Goal: Task Accomplishment & Management: Manage account settings

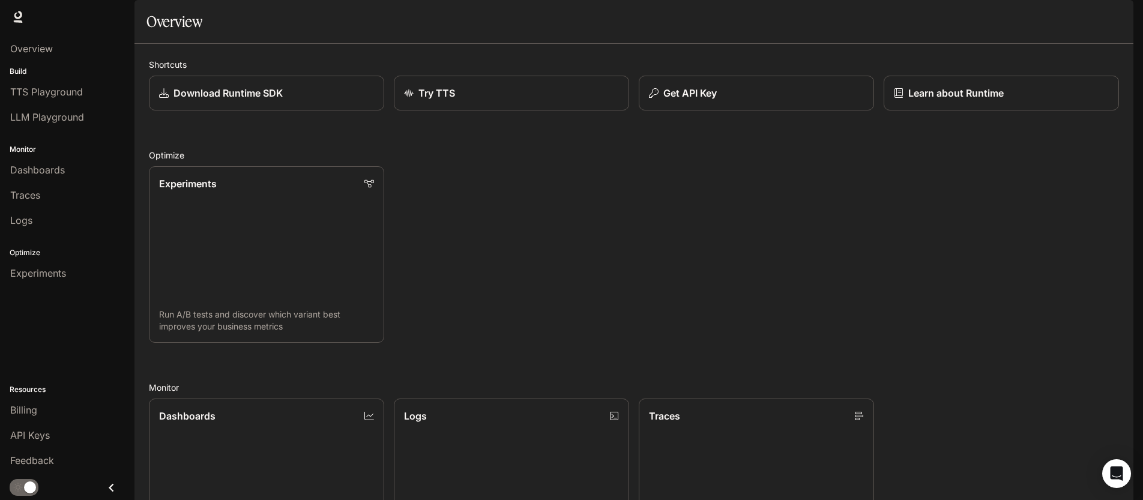
click at [1121, 17] on img "button" at bounding box center [1117, 16] width 17 height 17
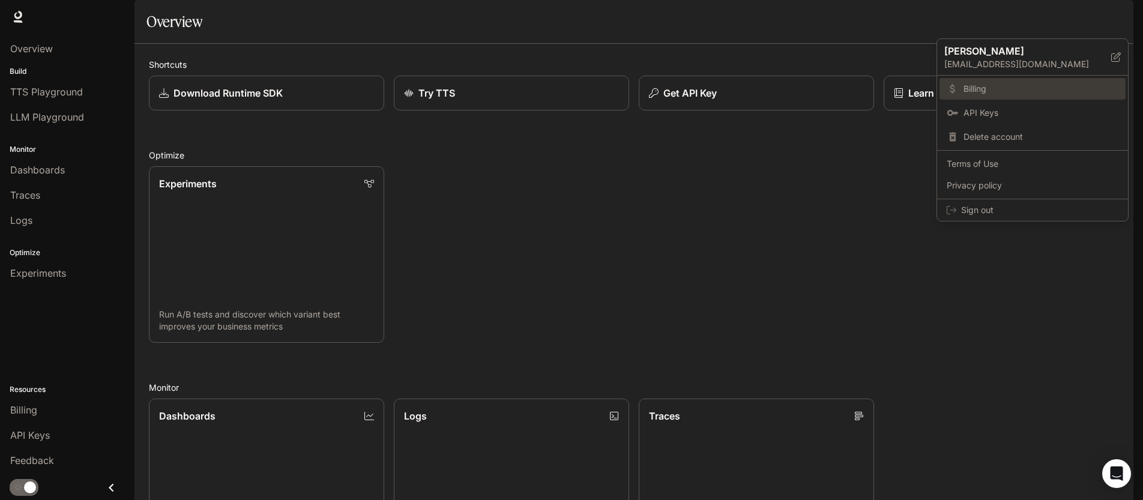
click at [1029, 86] on span "Billing" at bounding box center [1041, 89] width 155 height 12
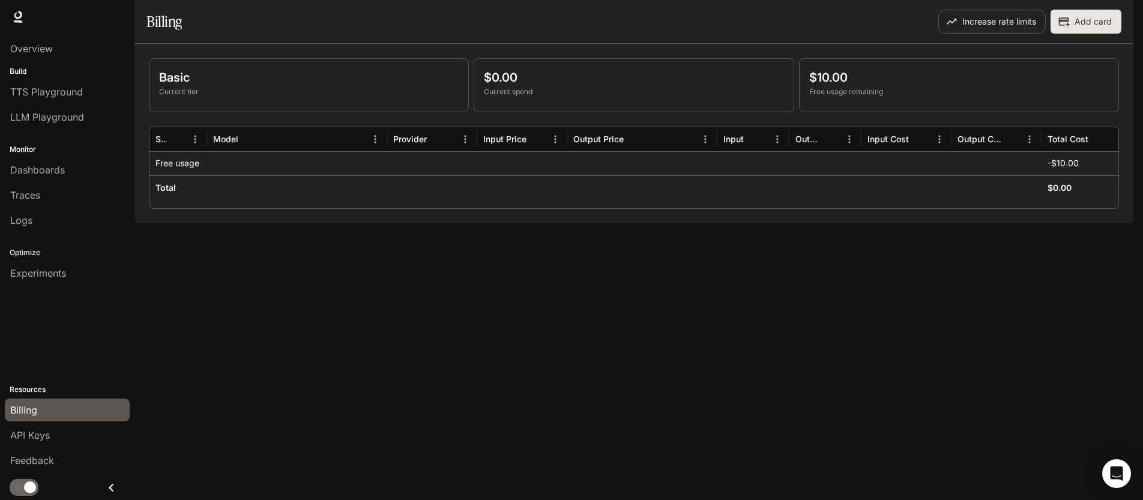
click at [1117, 17] on img "button" at bounding box center [1117, 16] width 17 height 17
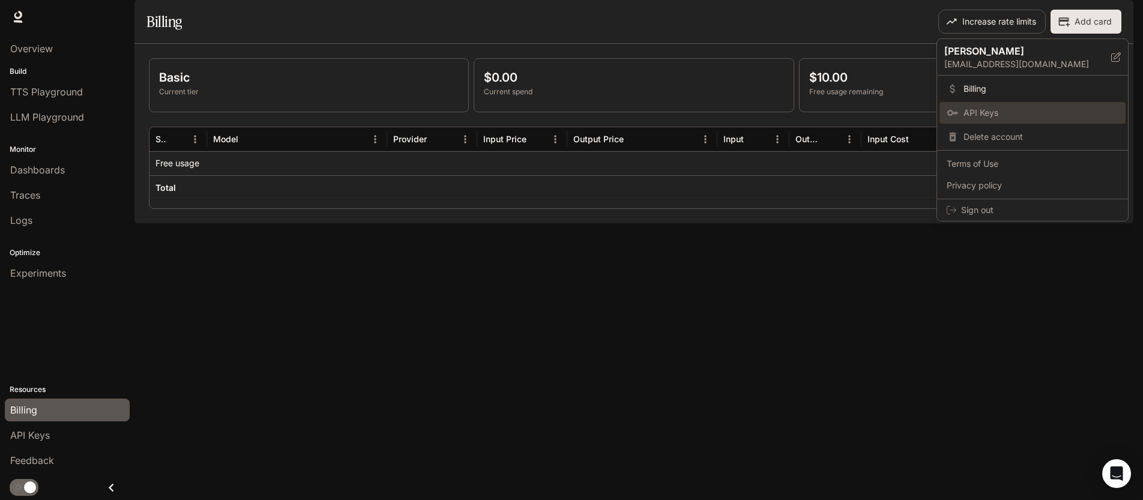
click at [975, 108] on span "API Keys" at bounding box center [1041, 113] width 155 height 12
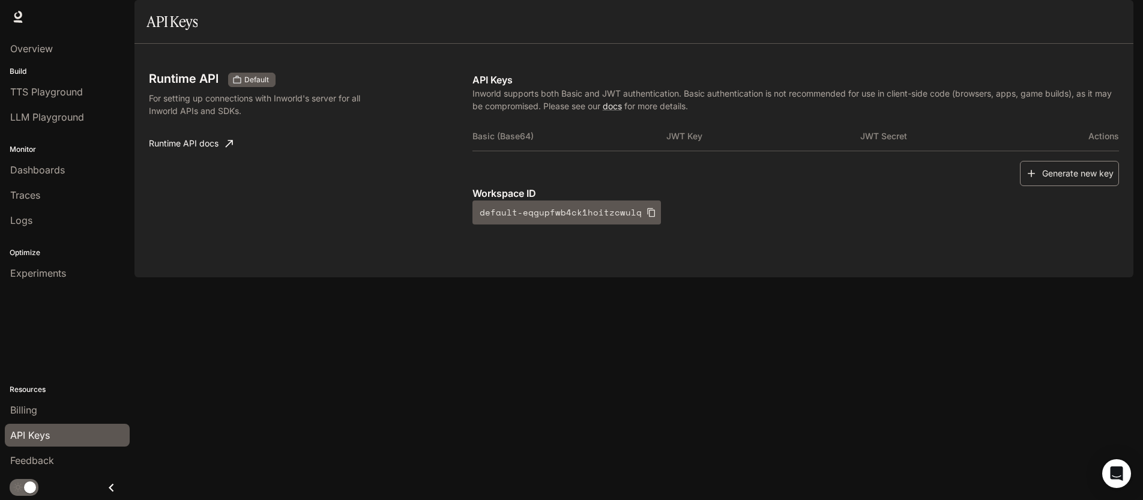
click at [1081, 187] on button "Generate new key" at bounding box center [1069, 174] width 99 height 26
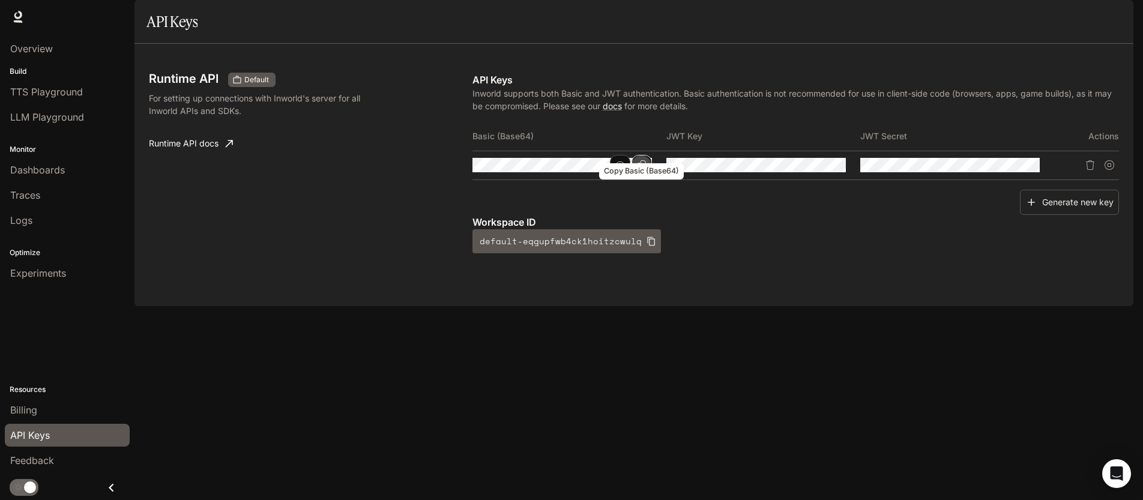
click at [646, 170] on icon "Copy Basic (Base64)" at bounding box center [642, 165] width 8 height 10
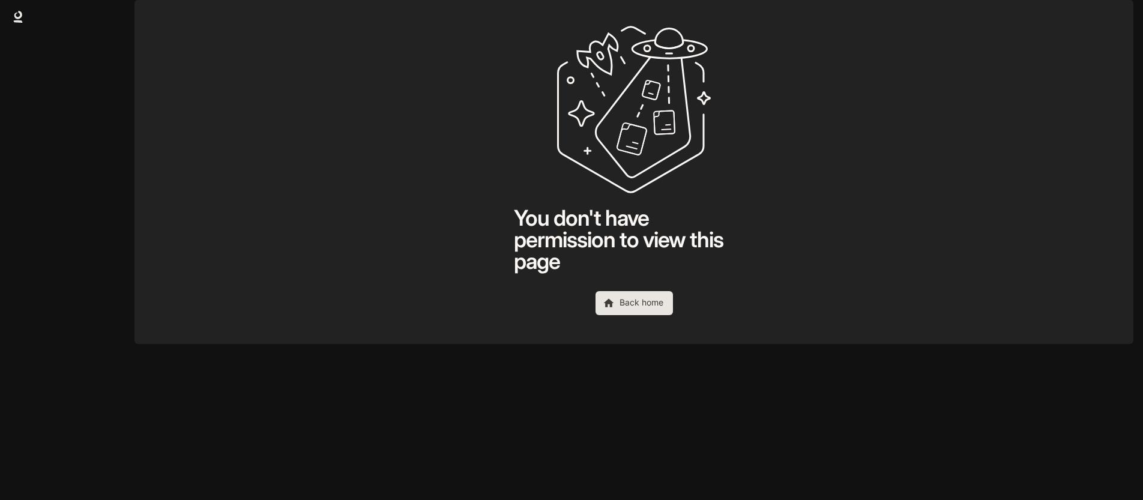
click at [1109, 25] on button "button" at bounding box center [1117, 17] width 24 height 24
click at [660, 336] on div at bounding box center [571, 250] width 1143 height 500
click at [660, 315] on link "Back home" at bounding box center [634, 303] width 77 height 24
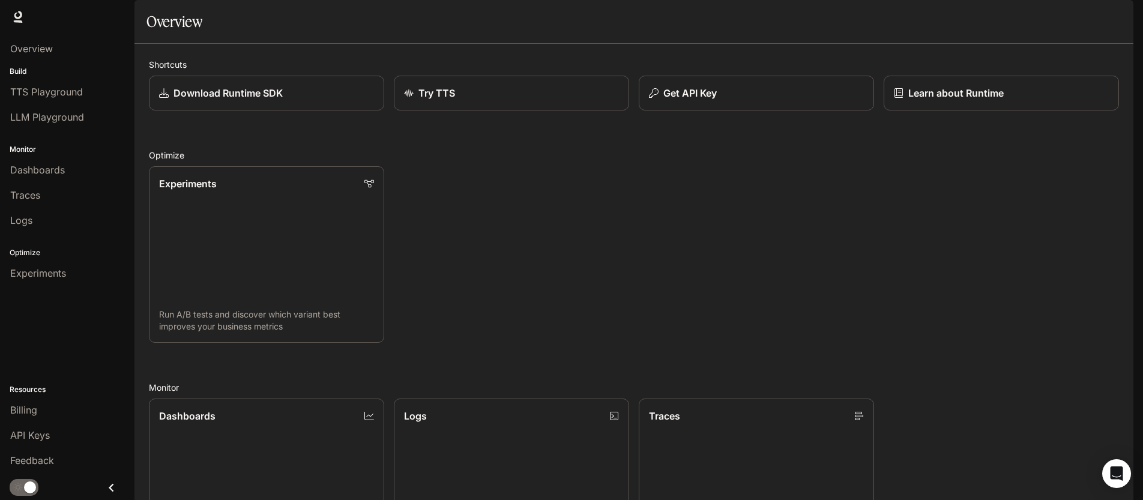
click at [1049, 15] on span "Documentation" at bounding box center [1063, 17] width 59 height 15
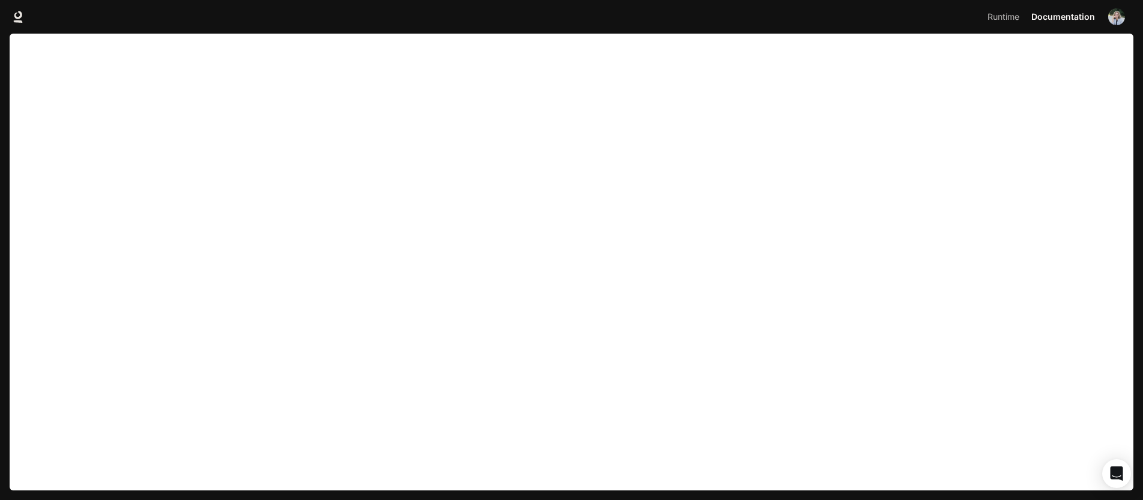
click at [1113, 20] on img "button" at bounding box center [1117, 16] width 17 height 17
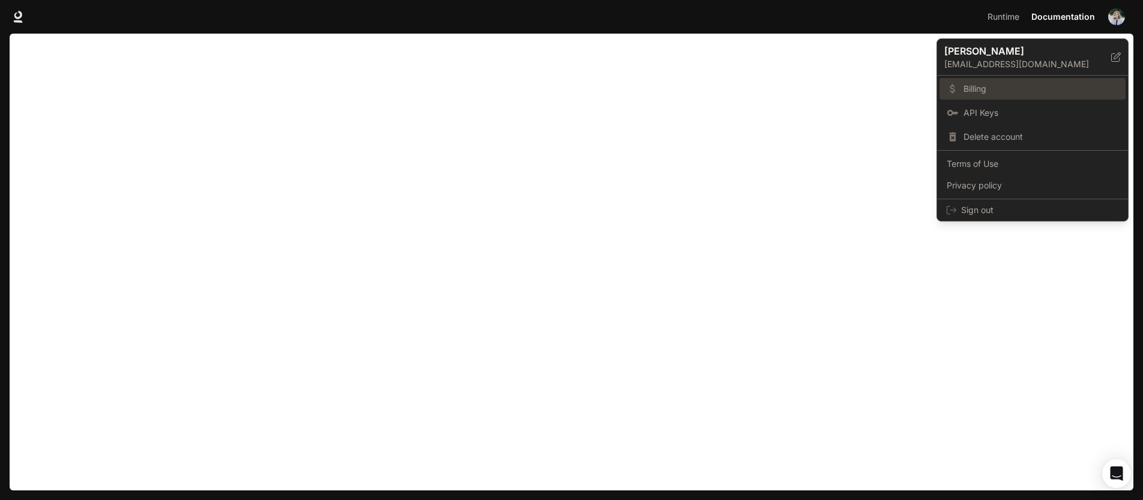
click at [1042, 88] on span "Billing" at bounding box center [1041, 89] width 155 height 12
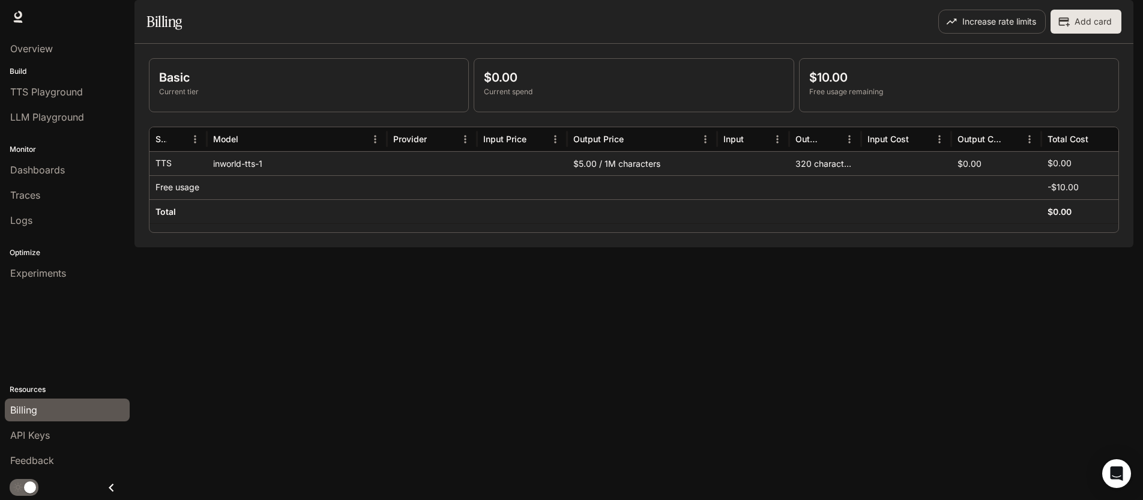
click at [1115, 16] on img "button" at bounding box center [1117, 16] width 17 height 17
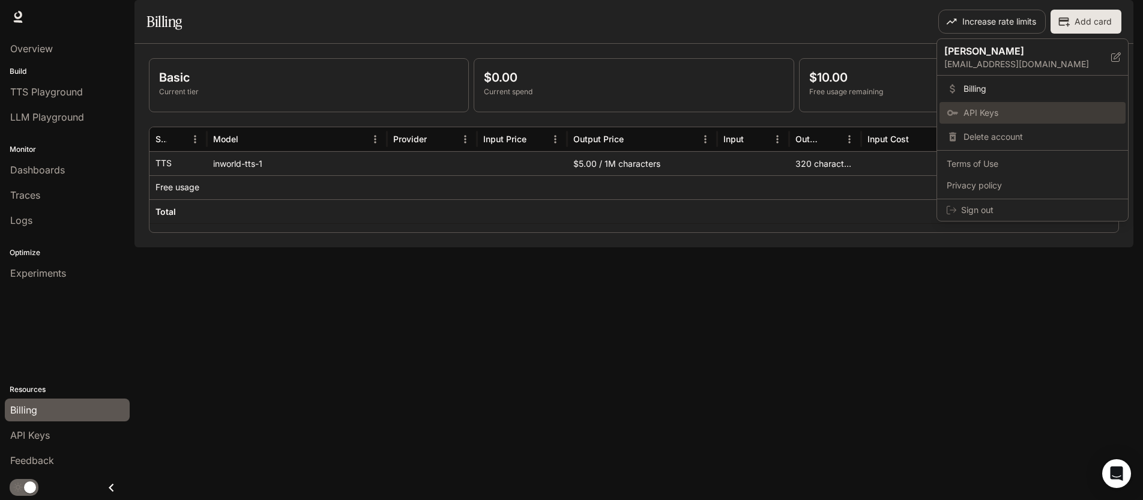
click at [1038, 107] on span "API Keys" at bounding box center [1041, 113] width 155 height 12
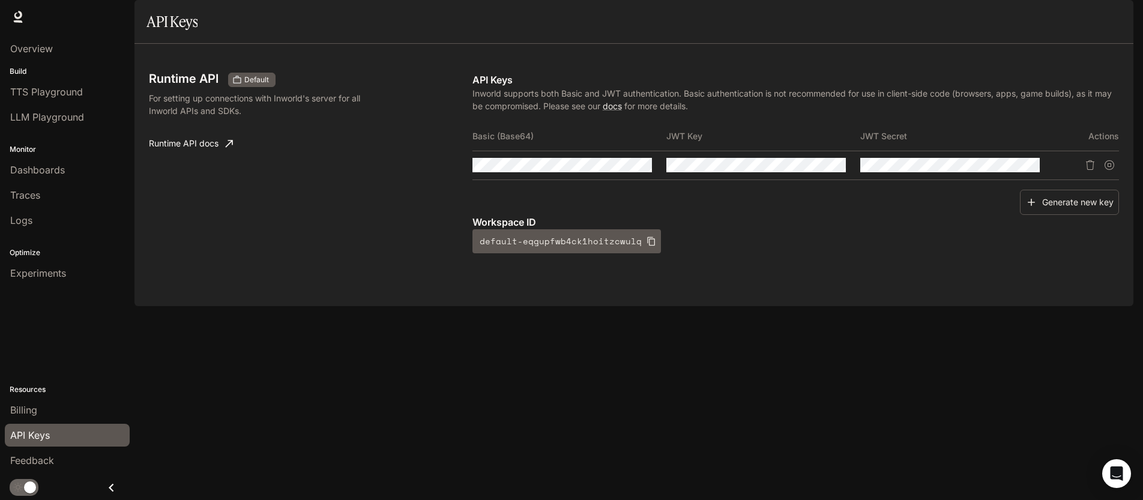
click at [1107, 18] on button "button" at bounding box center [1117, 17] width 24 height 24
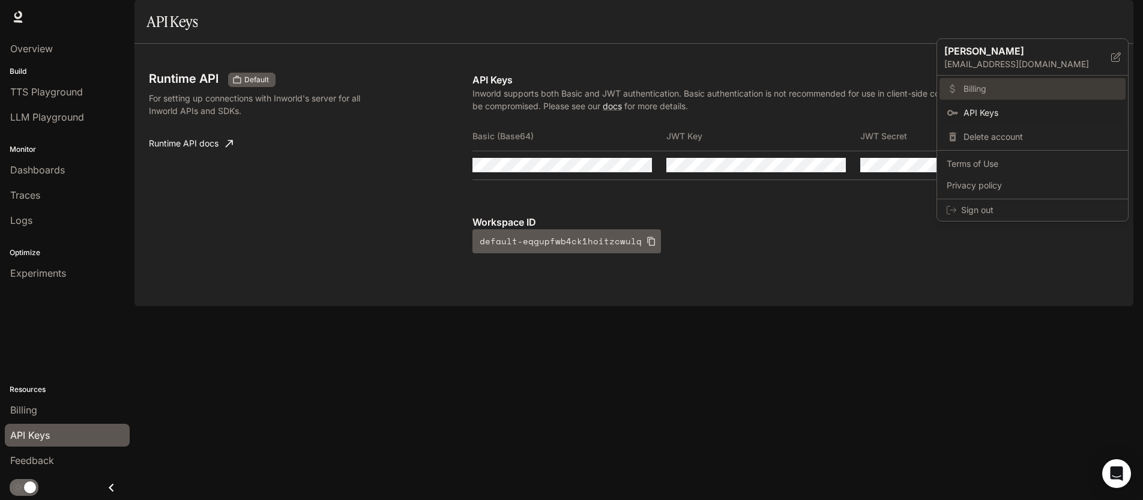
click at [1032, 85] on span "Billing" at bounding box center [1041, 89] width 155 height 12
